Goal: Transaction & Acquisition: Book appointment/travel/reservation

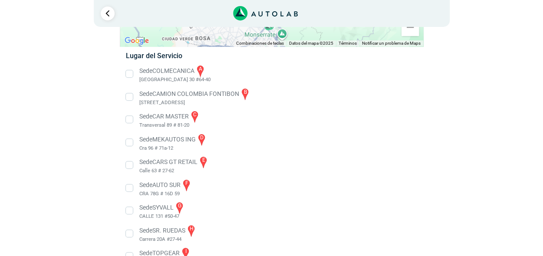
scroll to position [87, 0]
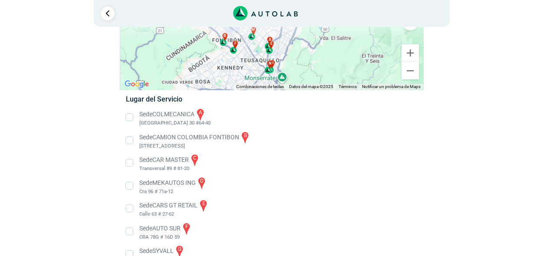
click at [132, 164] on li "Sede CAR MASTER c Transversal 89 # 81-20" at bounding box center [271, 163] width 305 height 20
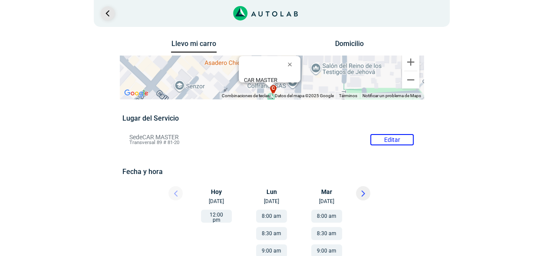
click at [109, 11] on link "Ir al paso anterior" at bounding box center [108, 14] width 14 height 14
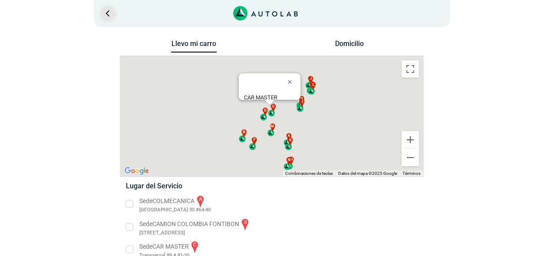
scroll to position [87, 0]
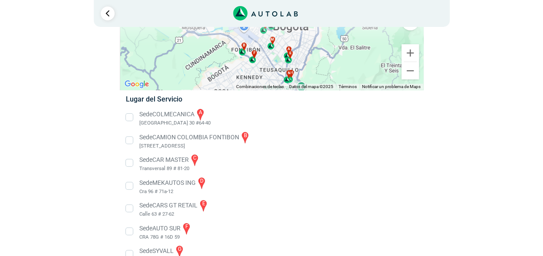
click at [205, 136] on li "Sede CAMION COLOMBIA FONTIBON b [STREET_ADDRESS]" at bounding box center [271, 141] width 305 height 20
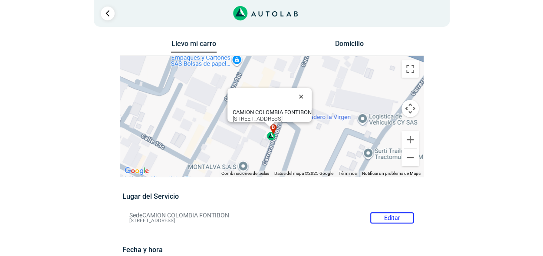
click at [306, 88] on button "Cerrar" at bounding box center [303, 96] width 21 height 21
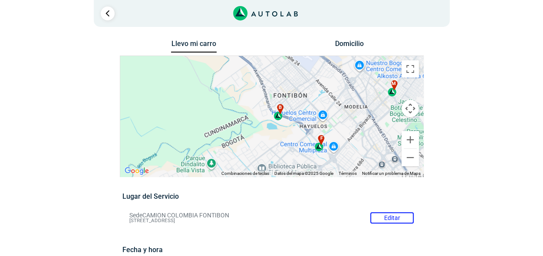
drag, startPoint x: 305, startPoint y: 121, endPoint x: 273, endPoint y: 123, distance: 32.2
click at [273, 123] on div "a b c d e f g" at bounding box center [271, 116] width 303 height 121
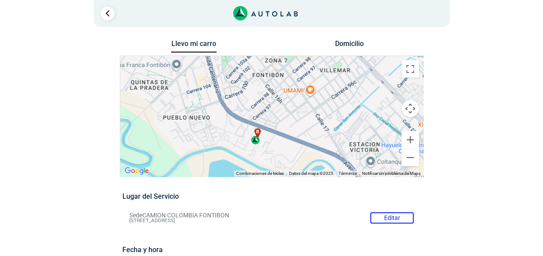
drag, startPoint x: 333, startPoint y: 120, endPoint x: 332, endPoint y: 136, distance: 16.1
click at [332, 136] on div "a b c d e f g" at bounding box center [271, 116] width 303 height 121
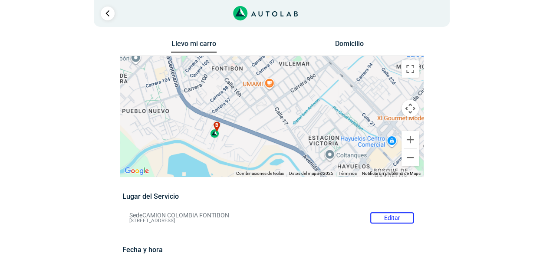
drag, startPoint x: 269, startPoint y: 108, endPoint x: 229, endPoint y: 102, distance: 40.4
click at [229, 102] on div "a b c d e f g" at bounding box center [271, 116] width 303 height 121
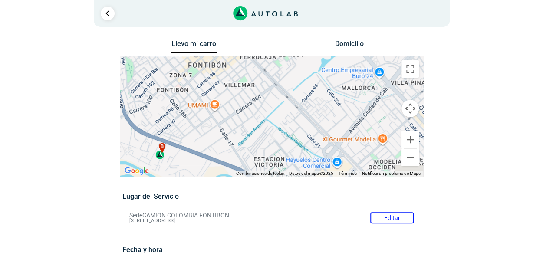
drag, startPoint x: 351, startPoint y: 83, endPoint x: 296, endPoint y: 105, distance: 59.3
click at [296, 105] on div "a b c d e f g" at bounding box center [271, 116] width 303 height 121
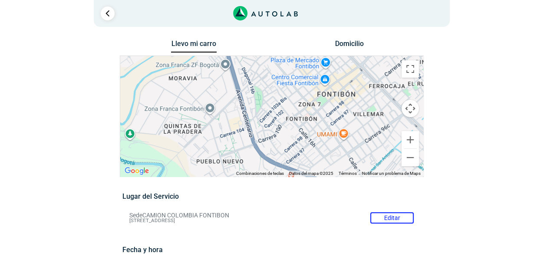
drag, startPoint x: 242, startPoint y: 120, endPoint x: 288, endPoint y: 143, distance: 52.1
click at [289, 144] on div "a b c d e f g" at bounding box center [271, 116] width 303 height 121
